Goal: Task Accomplishment & Management: Use online tool/utility

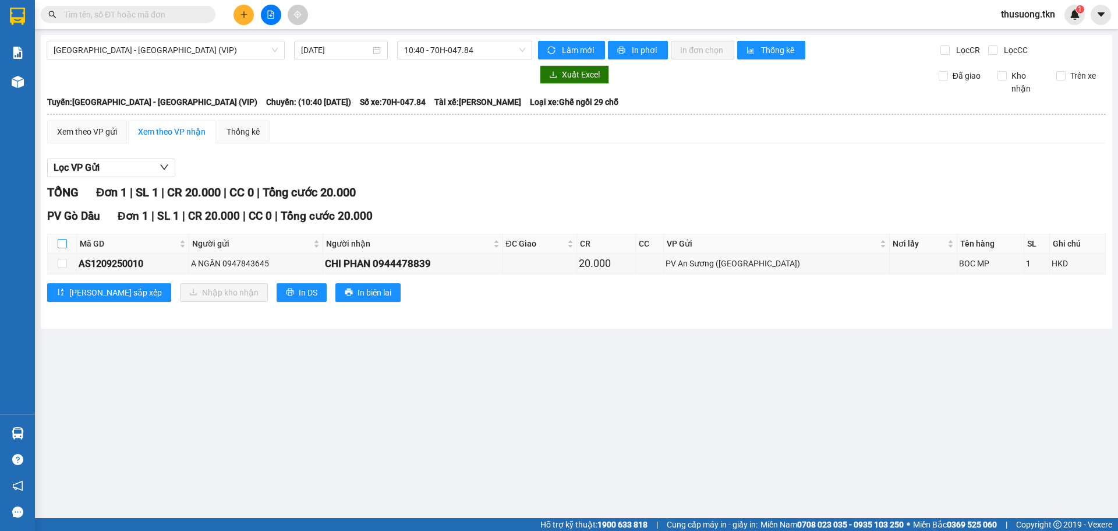
click at [59, 248] on input "checkbox" at bounding box center [62, 243] width 9 height 9
checkbox input "true"
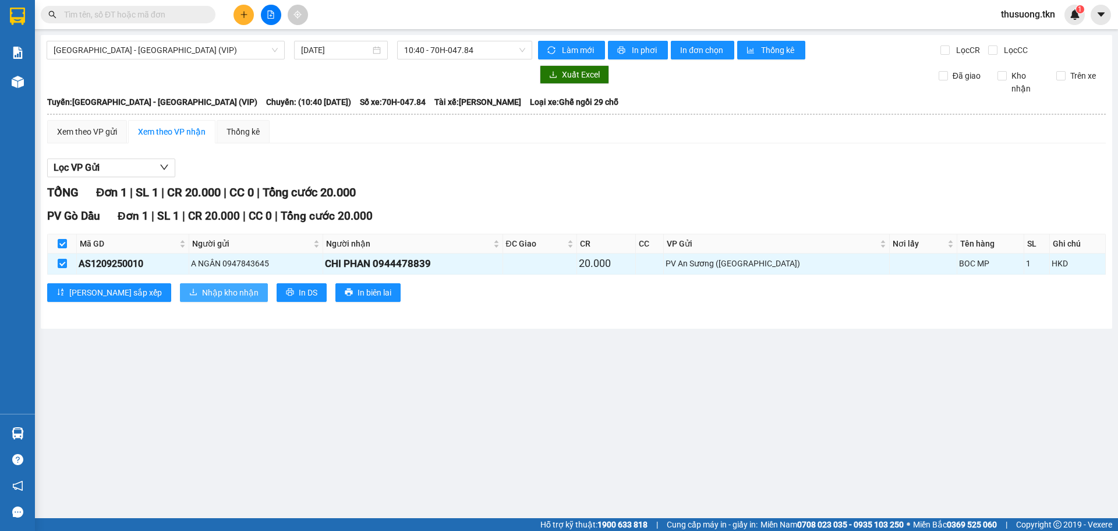
click at [202, 296] on span "Nhập kho nhận" at bounding box center [230, 292] width 56 height 13
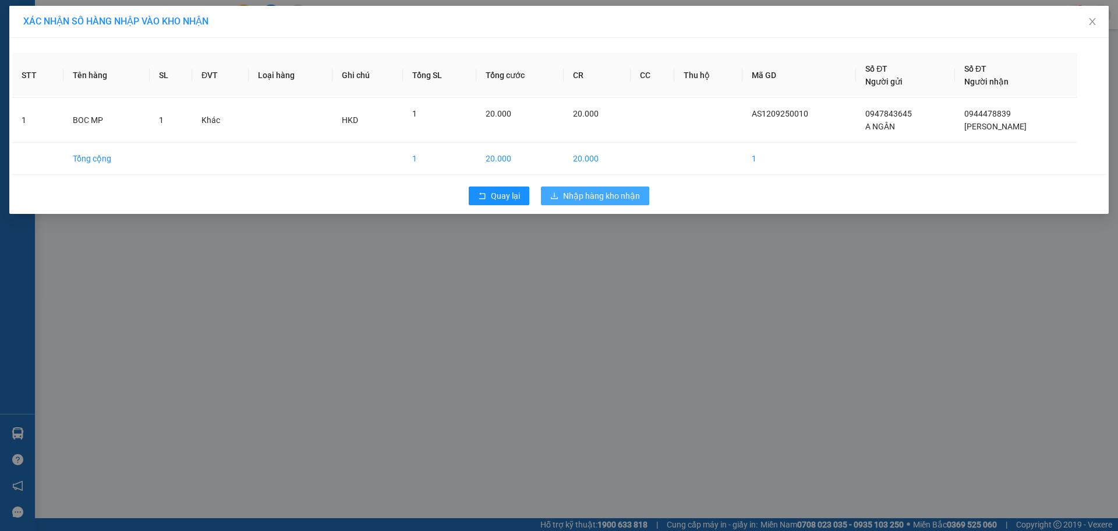
click at [595, 191] on span "Nhập hàng kho nhận" at bounding box center [601, 195] width 77 height 13
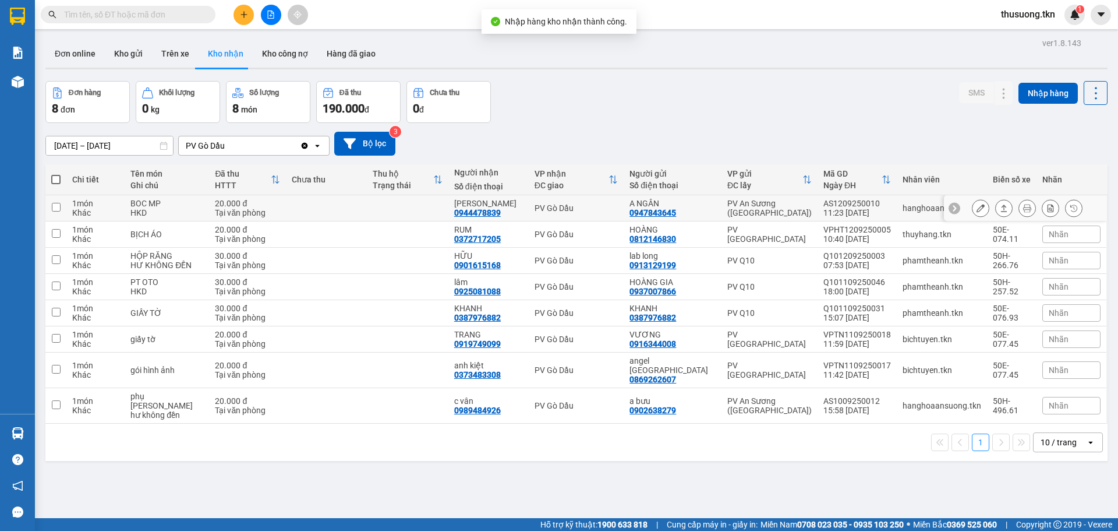
click at [409, 210] on td at bounding box center [408, 208] width 82 height 26
checkbox input "true"
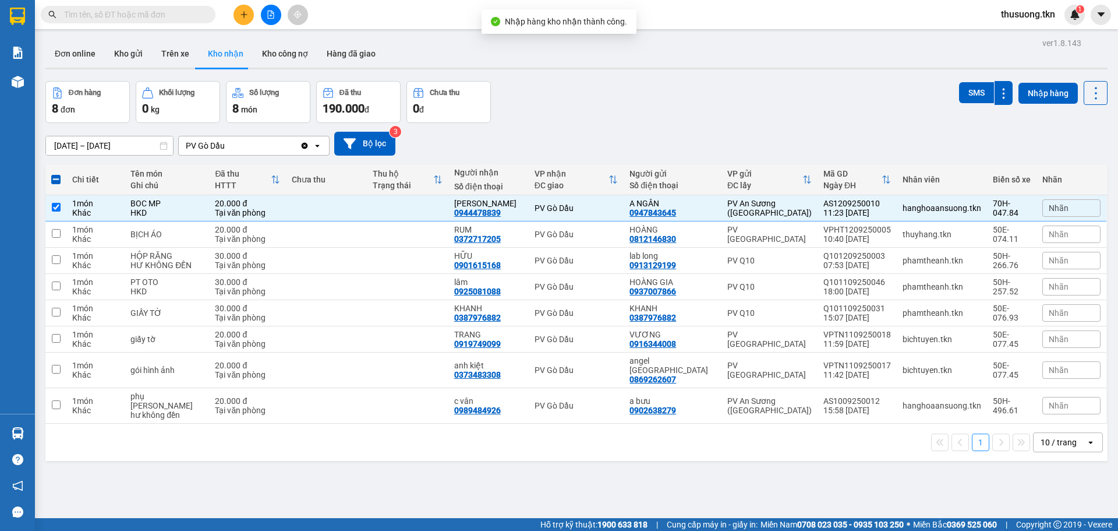
click at [946, 87] on div "Đơn hàng 8 đơn Khối lượng 0 kg Số lượng 8 món Đã thu 190.000 đ Chưa thu 0 đ SMS…" at bounding box center [576, 102] width 1062 height 42
click at [965, 80] on div "ver 1.8.143 Đơn online Kho gửi Trên xe Kho nhận Kho công nợ Hàng đã giao Đơn hà…" at bounding box center [577, 300] width 1072 height 531
click at [966, 80] on div "ver 1.8.143 Đơn online Kho gửi Trên xe Kho nhận Kho công nợ Hàng đã giao Đơn hà…" at bounding box center [577, 300] width 1072 height 531
click at [966, 86] on button "SMS" at bounding box center [976, 92] width 35 height 21
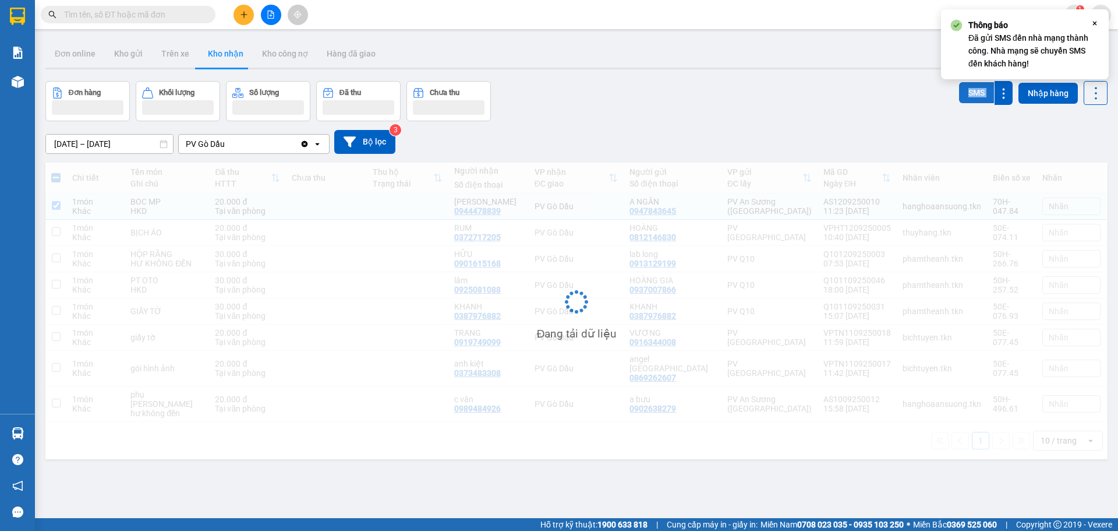
click at [966, 86] on button "SMS" at bounding box center [976, 92] width 35 height 21
click at [965, 87] on button "SMS" at bounding box center [976, 92] width 35 height 21
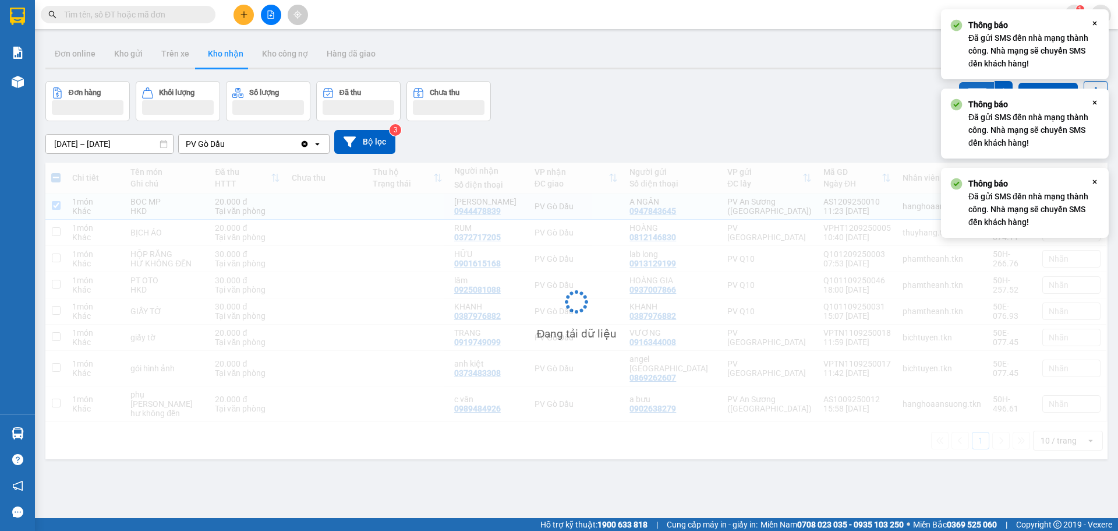
click at [965, 87] on button "SMS" at bounding box center [976, 92] width 35 height 21
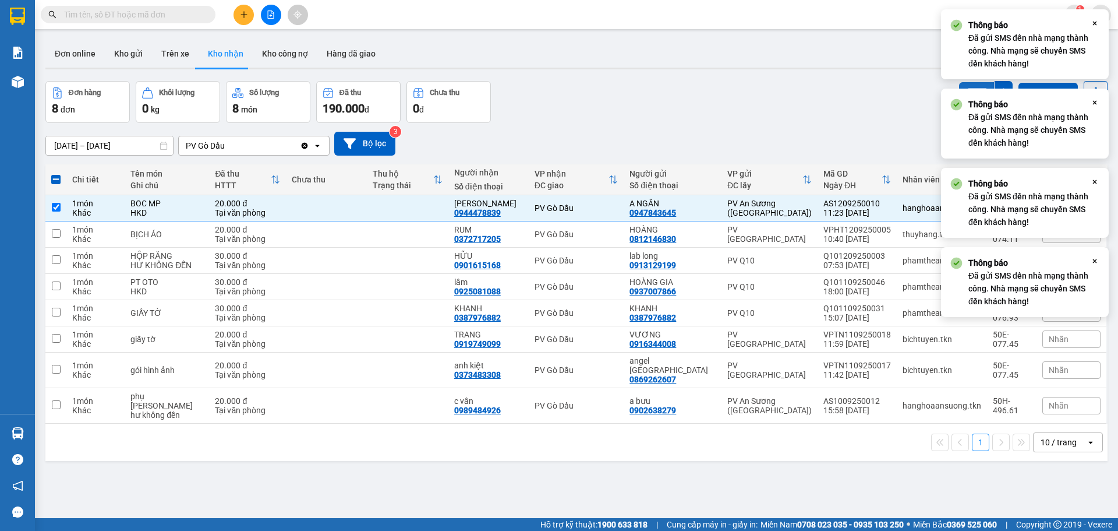
click at [965, 87] on button "SMS" at bounding box center [976, 92] width 35 height 21
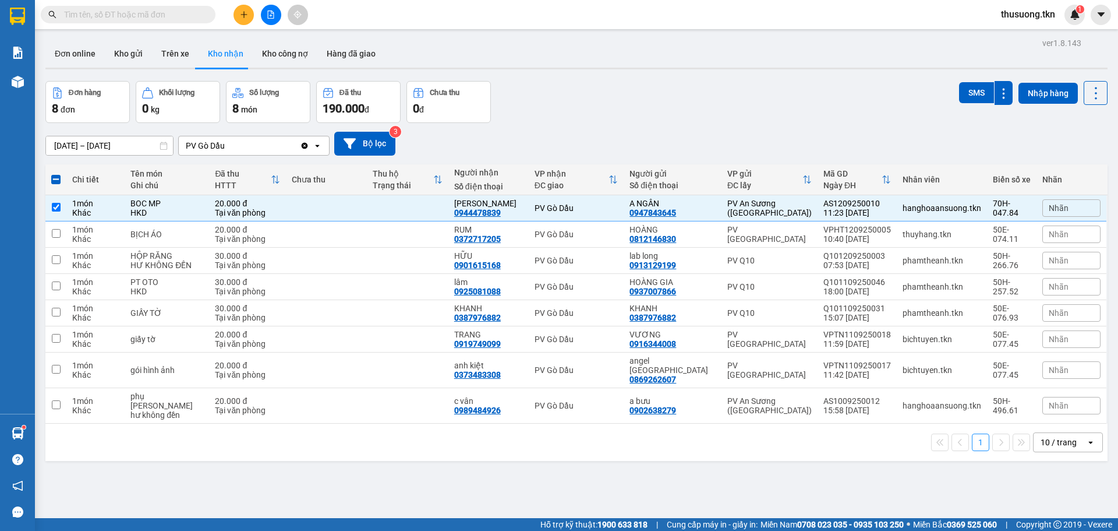
click at [493, 38] on div "ver 1.8.143 Đơn online Kho gửi Trên xe Kho nhận Kho công nợ Hàng đã giao Đơn hà…" at bounding box center [577, 300] width 1072 height 531
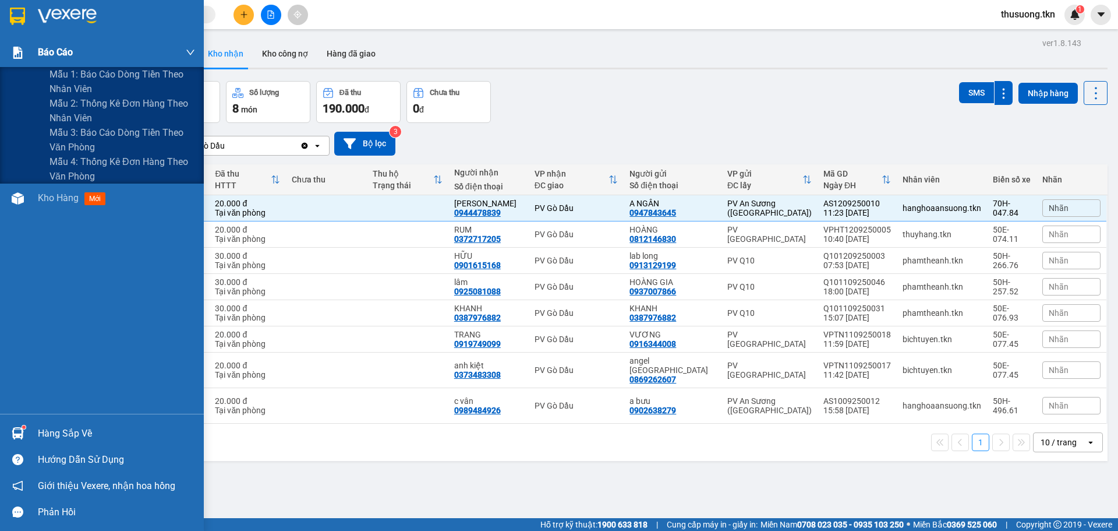
click at [115, 42] on div "Báo cáo" at bounding box center [116, 52] width 157 height 29
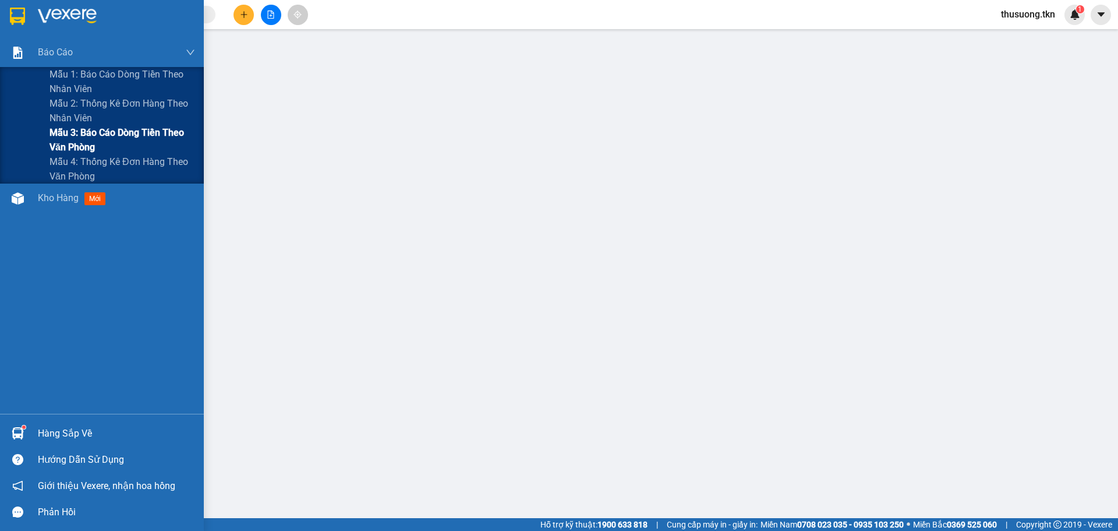
click at [89, 146] on span "Mẫu 3: Báo cáo dòng tiền theo văn phòng" at bounding box center [123, 139] width 146 height 29
